Goal: Transaction & Acquisition: Purchase product/service

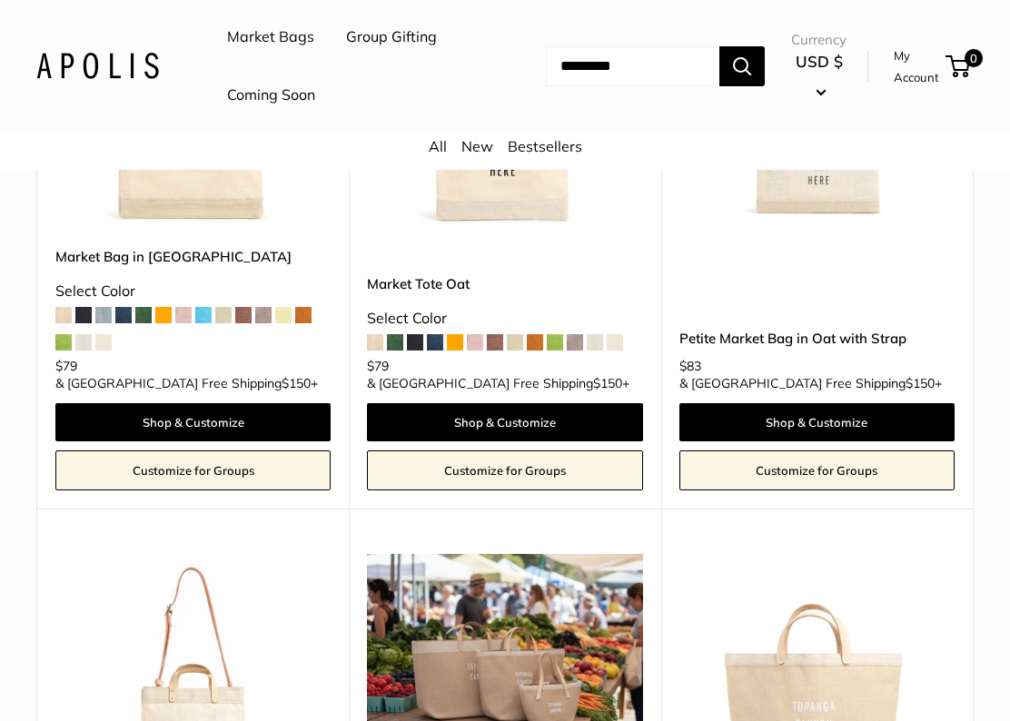
scroll to position [4994, 0]
click at [462, 554] on img at bounding box center [504, 701] width 275 height 294
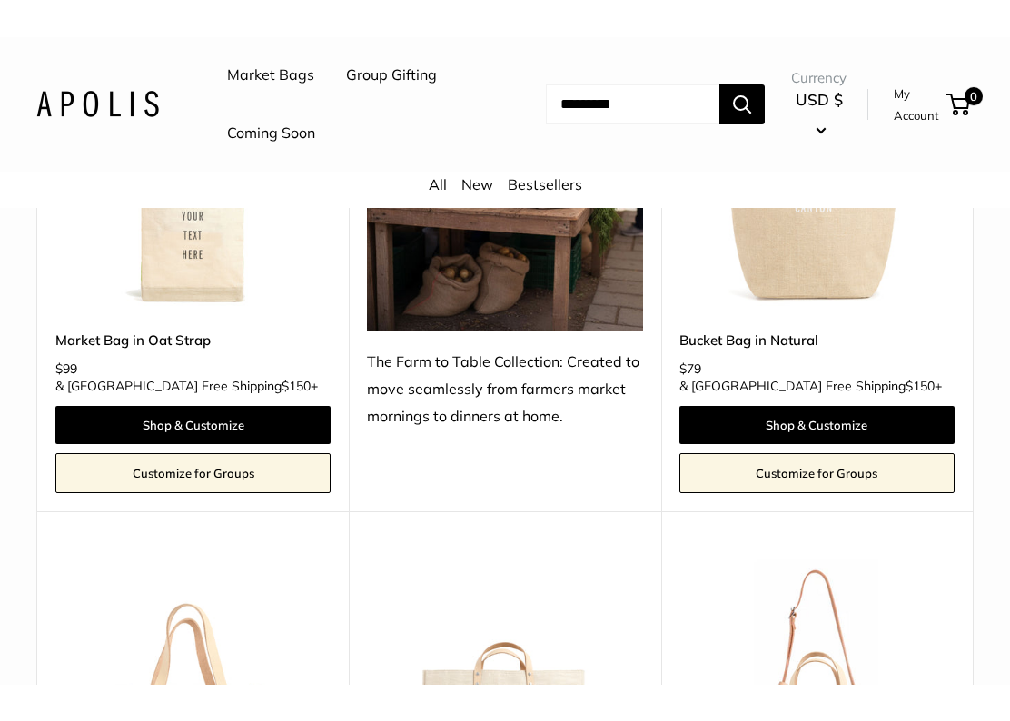
scroll to position [5551, 0]
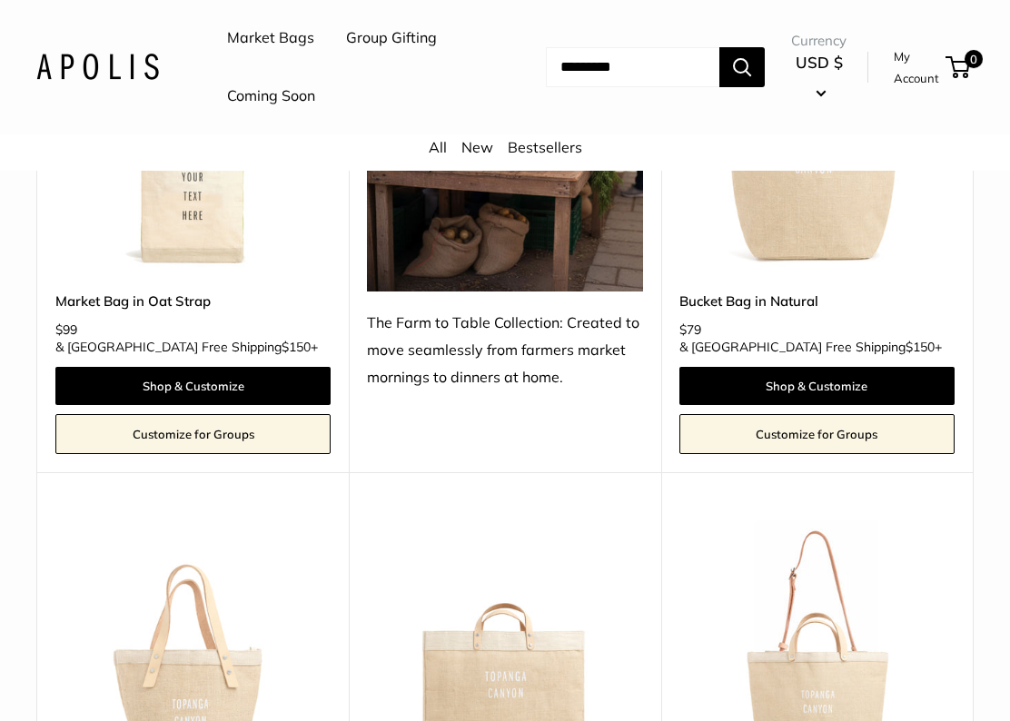
click at [190, 518] on img at bounding box center [192, 655] width 275 height 275
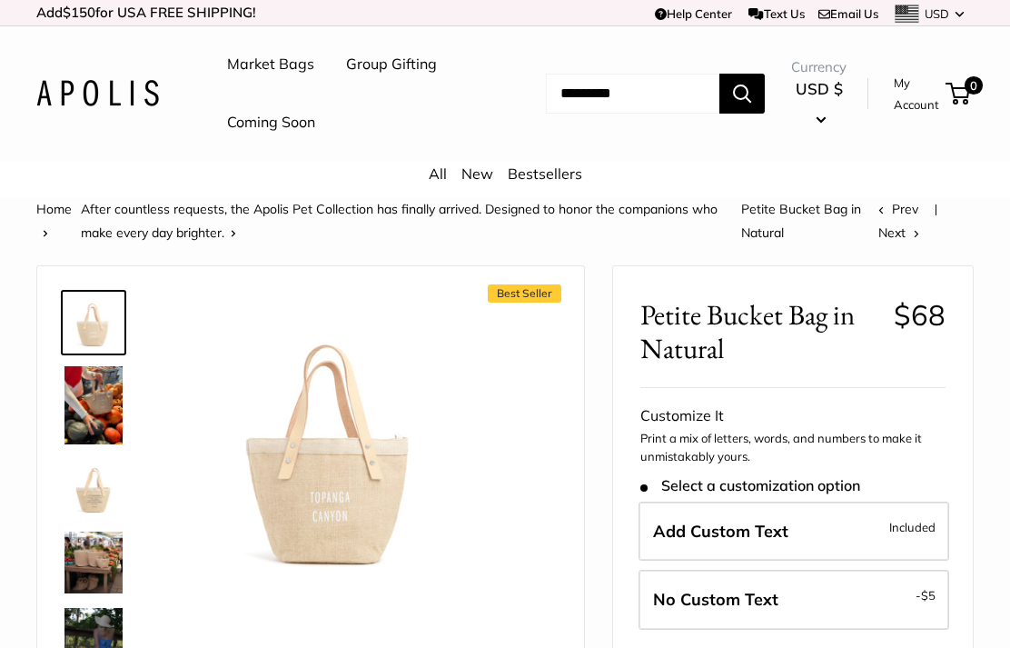
click at [524, 377] on div "Best Seller Pause Play % buffered 00:00 Unmute Mute Exit fullscreen Enter fulls…" at bounding box center [310, 554] width 501 height 541
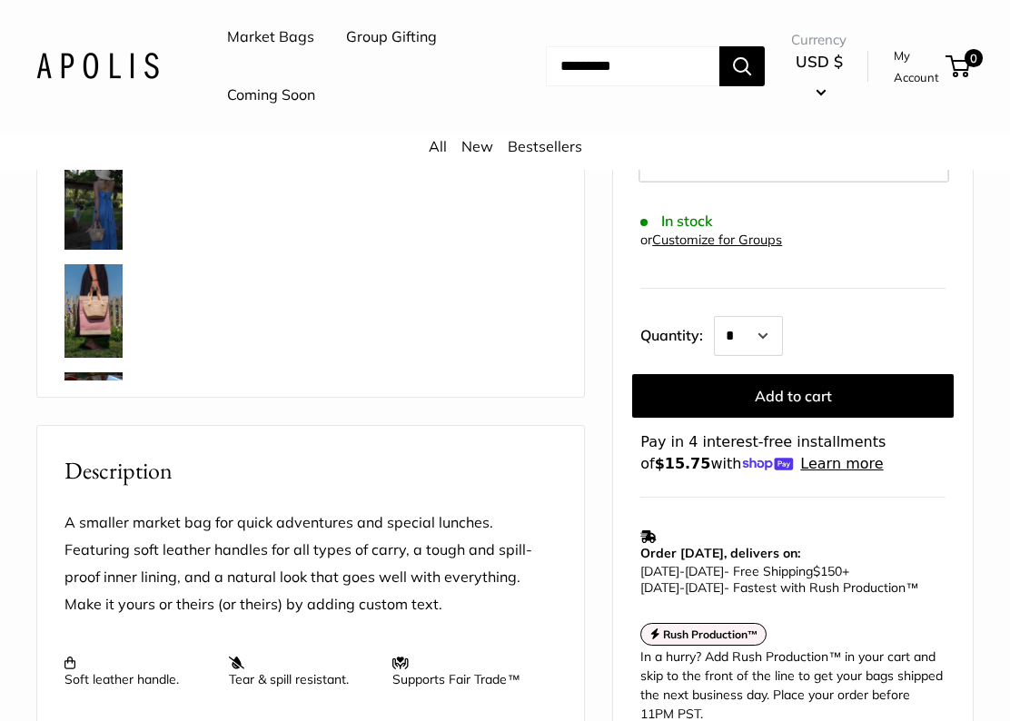
scroll to position [447, 0]
click at [91, 329] on img at bounding box center [93, 311] width 58 height 94
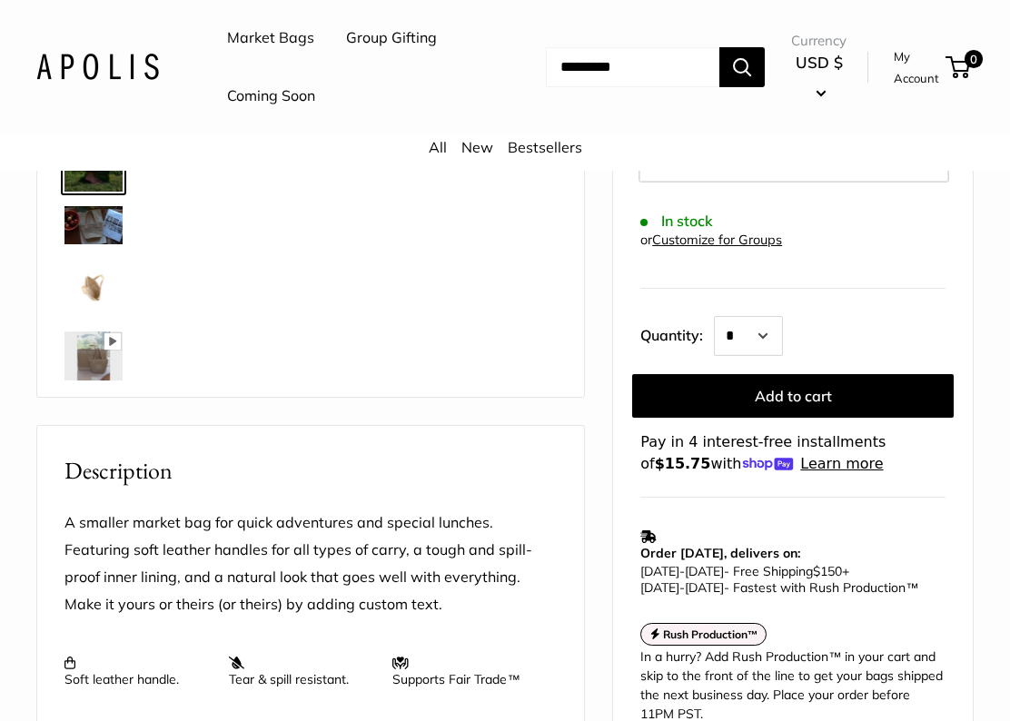
scroll to position [201, 0]
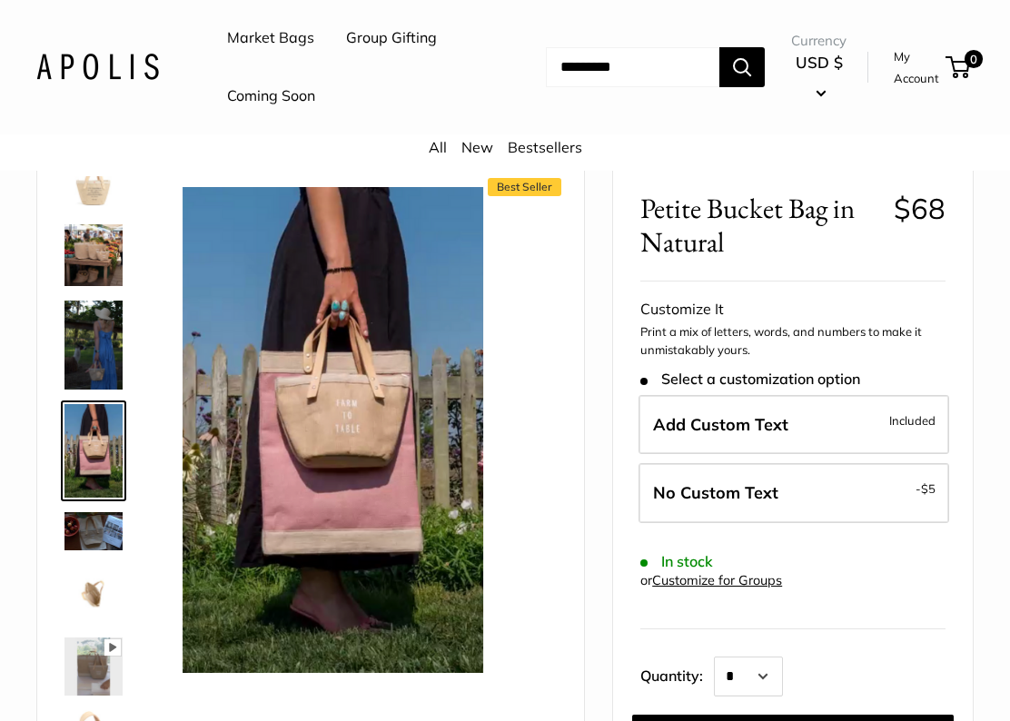
click at [291, 579] on img at bounding box center [333, 430] width 301 height 486
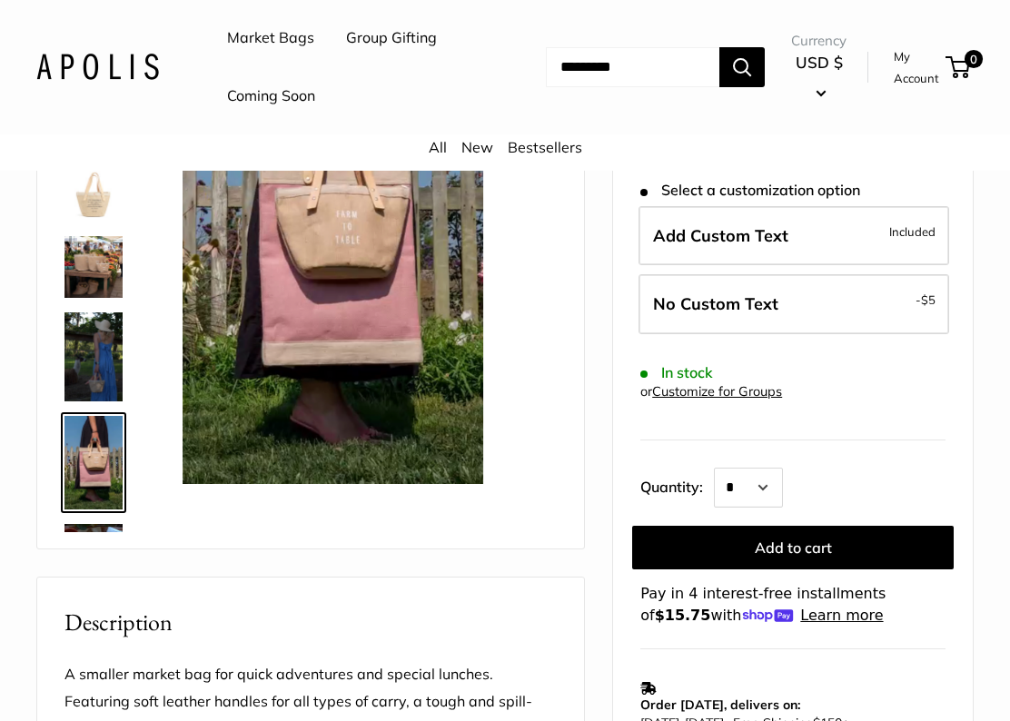
click at [100, 355] on img at bounding box center [93, 356] width 58 height 88
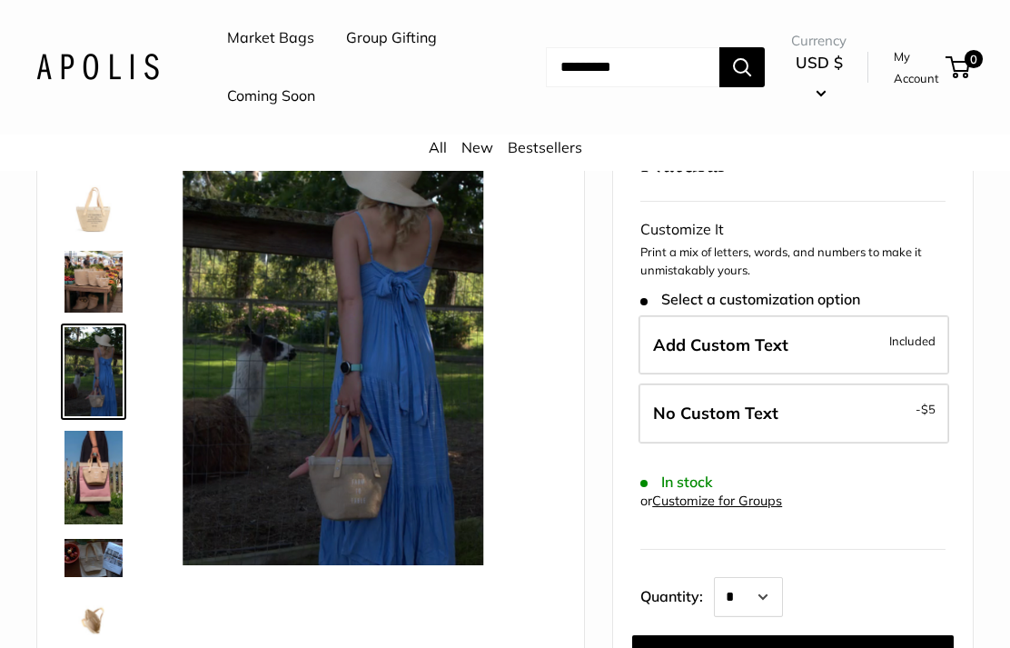
scroll to position [178, 0]
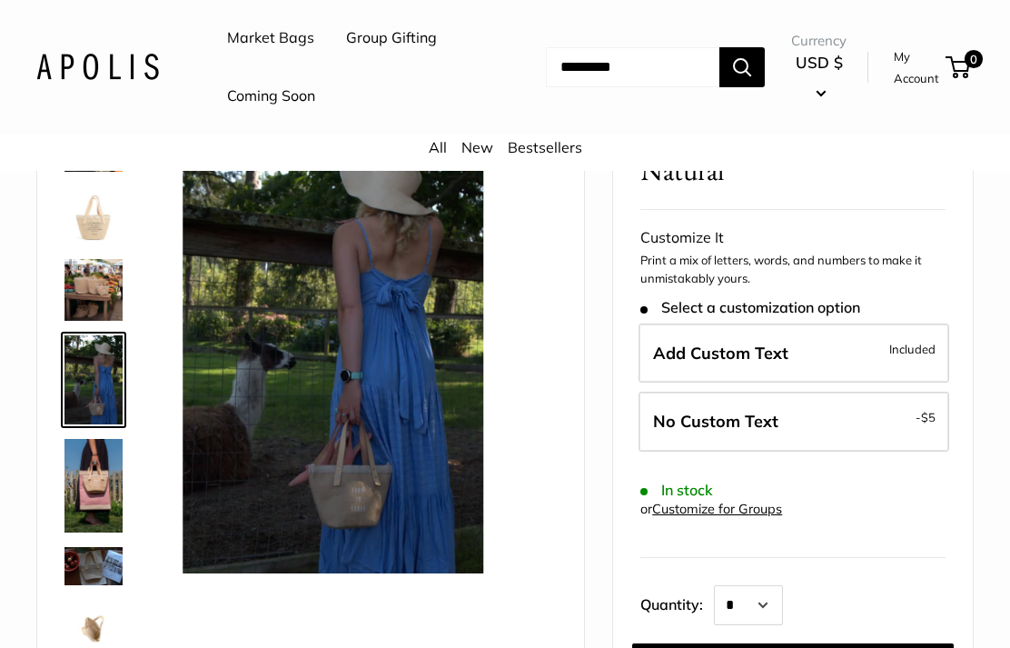
click at [102, 388] on img at bounding box center [93, 379] width 58 height 88
click at [99, 362] on img at bounding box center [93, 379] width 58 height 88
click at [90, 292] on img at bounding box center [93, 290] width 58 height 62
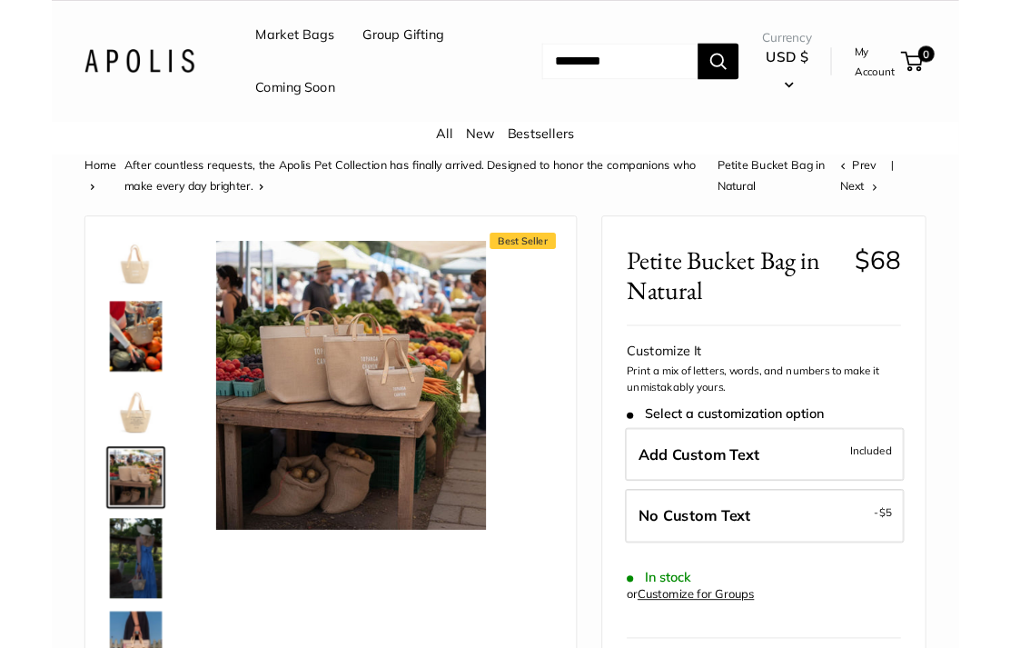
scroll to position [24, 0]
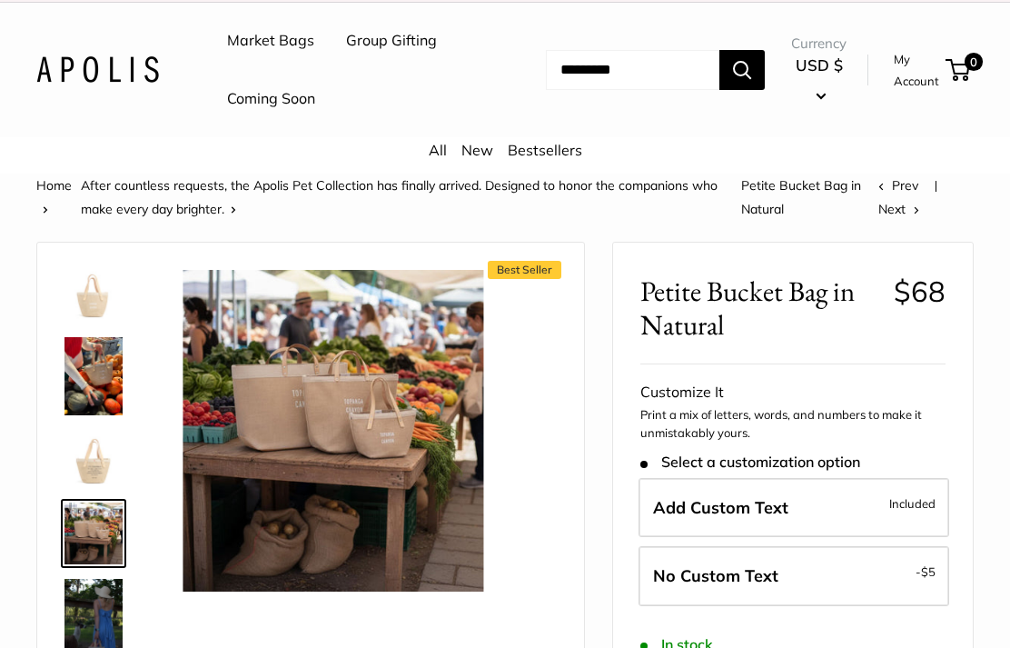
click at [85, 289] on img at bounding box center [93, 293] width 58 height 58
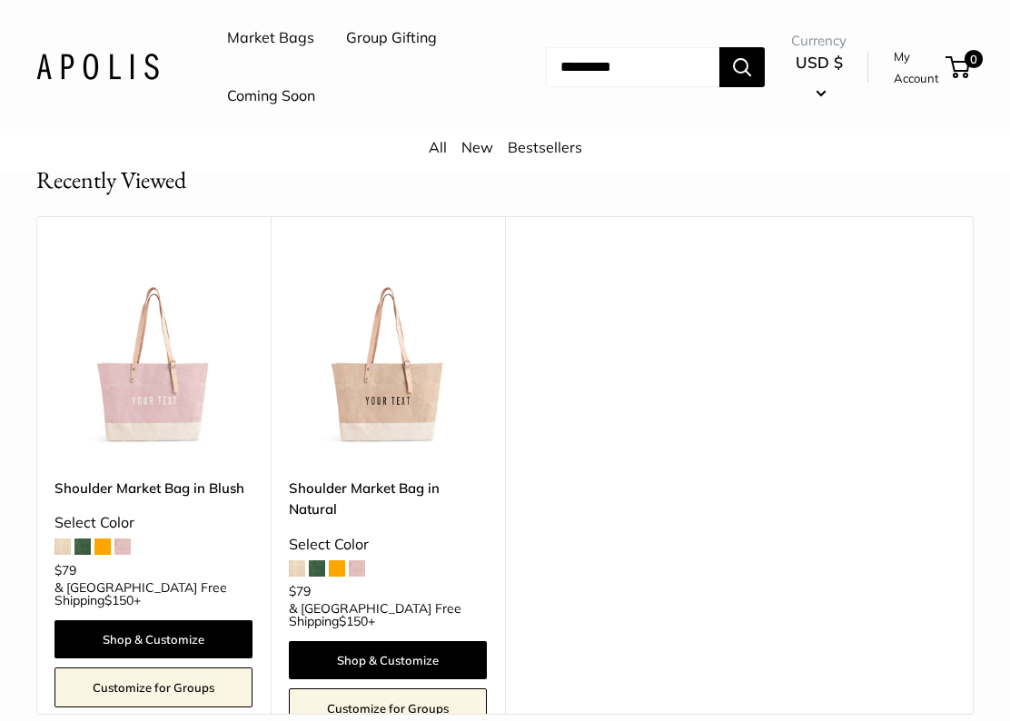
scroll to position [3341, 0]
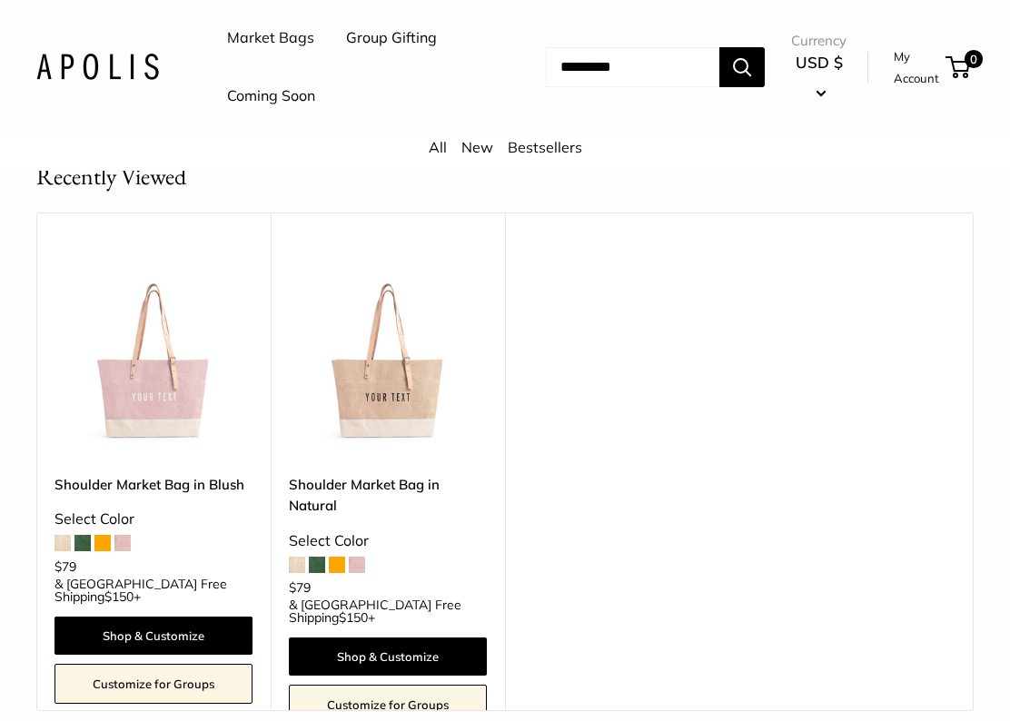
click at [386, 364] on img at bounding box center [388, 357] width 198 height 198
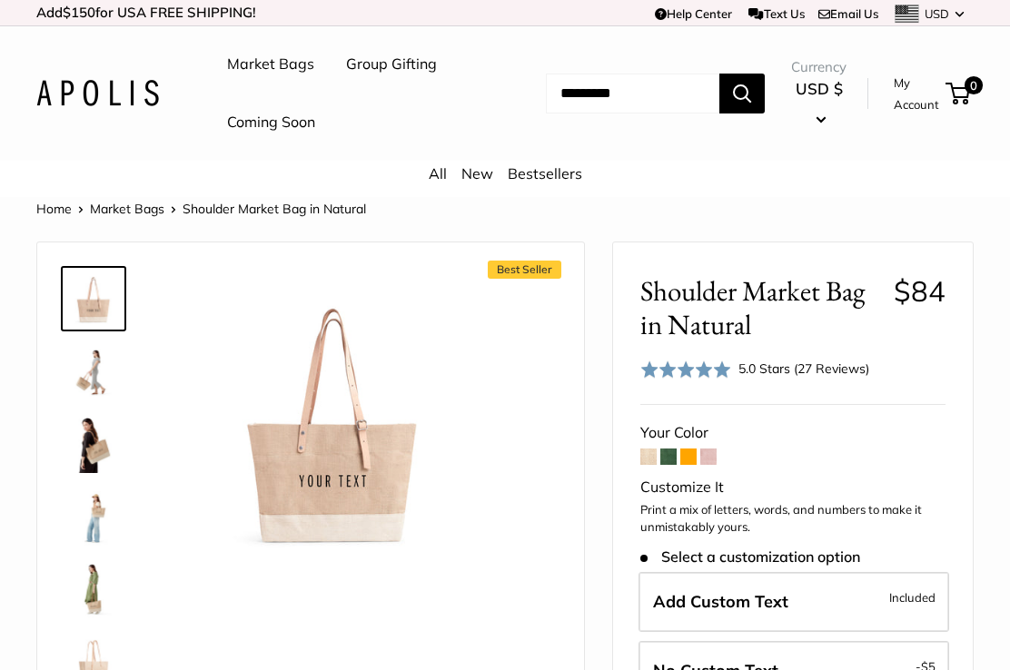
click at [81, 447] on img at bounding box center [93, 444] width 58 height 58
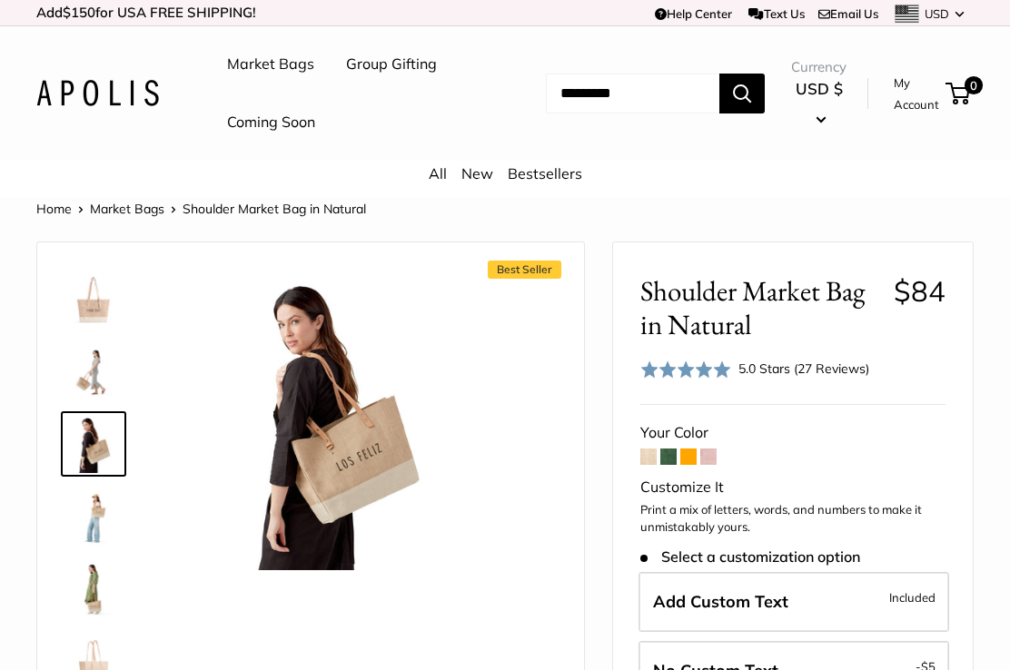
click at [104, 511] on img at bounding box center [93, 517] width 58 height 58
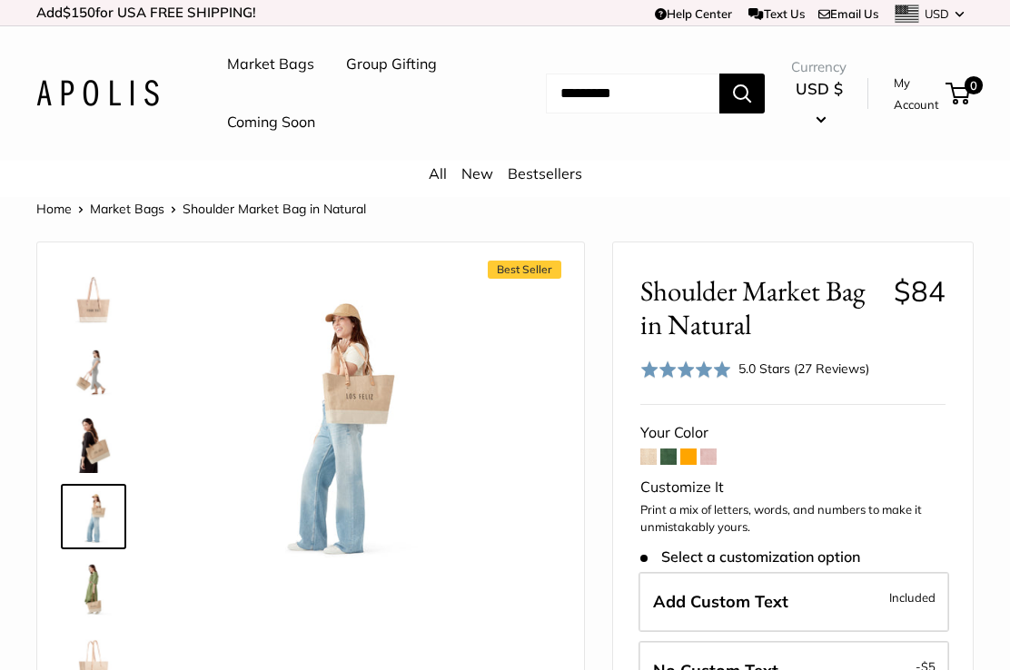
click at [94, 601] on img at bounding box center [93, 589] width 58 height 58
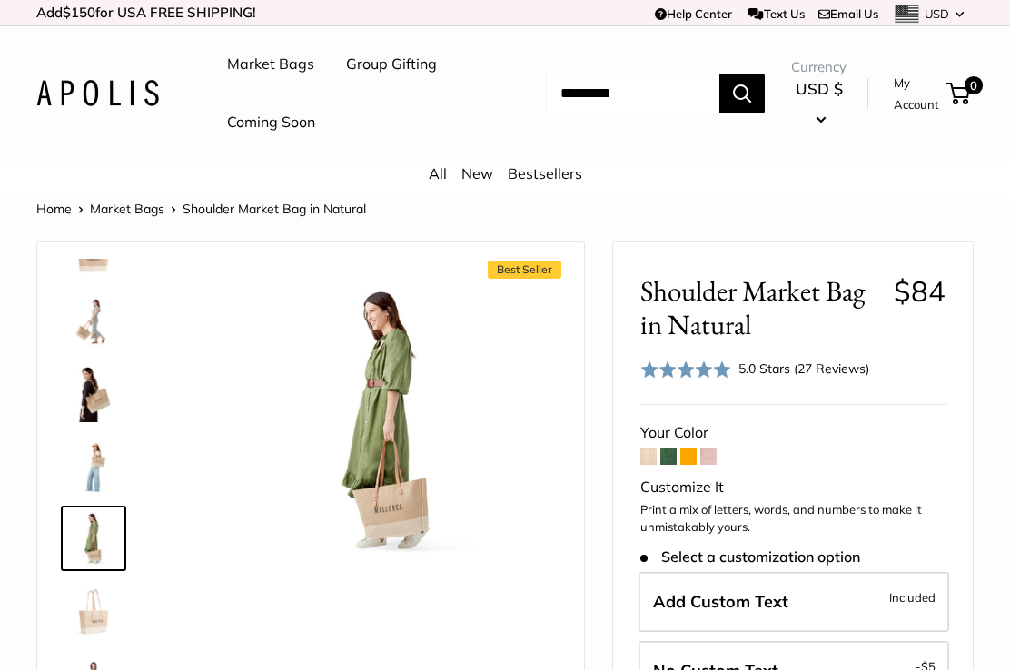
scroll to position [56, 0]
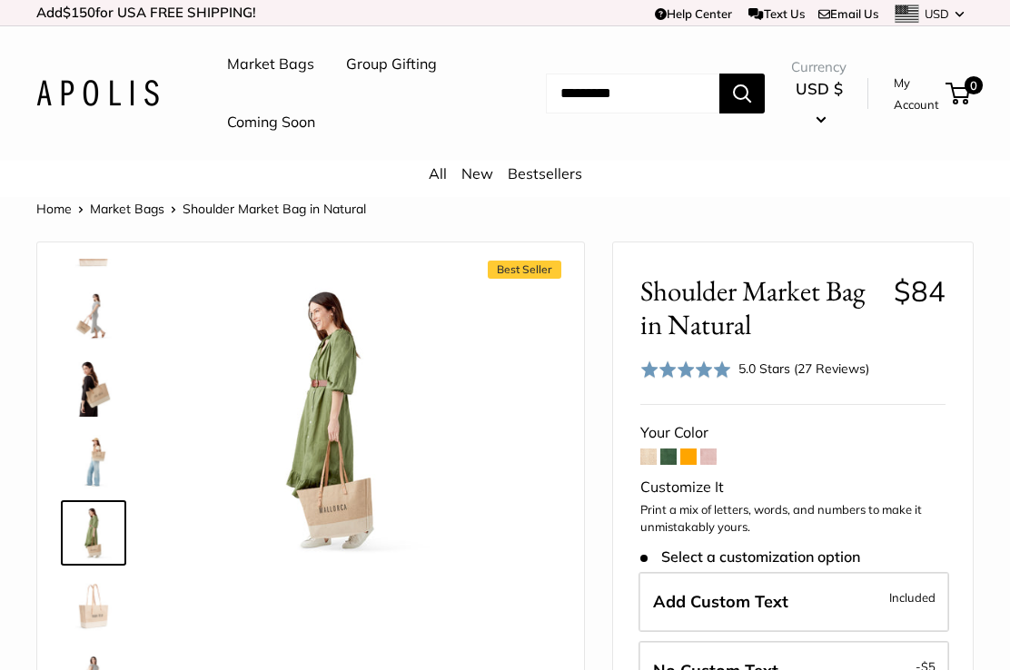
click at [87, 310] on img at bounding box center [93, 315] width 58 height 58
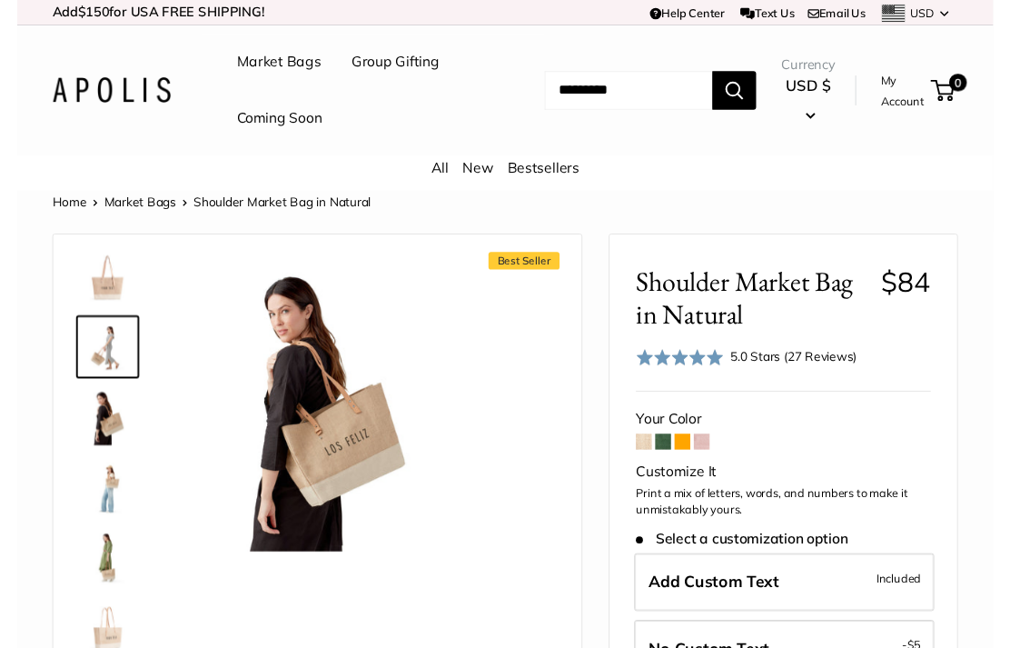
scroll to position [0, 0]
